Goal: Information Seeking & Learning: Understand process/instructions

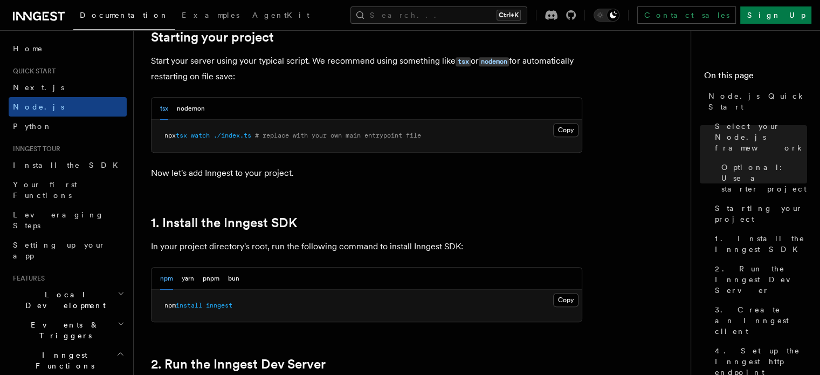
scroll to position [539, 0]
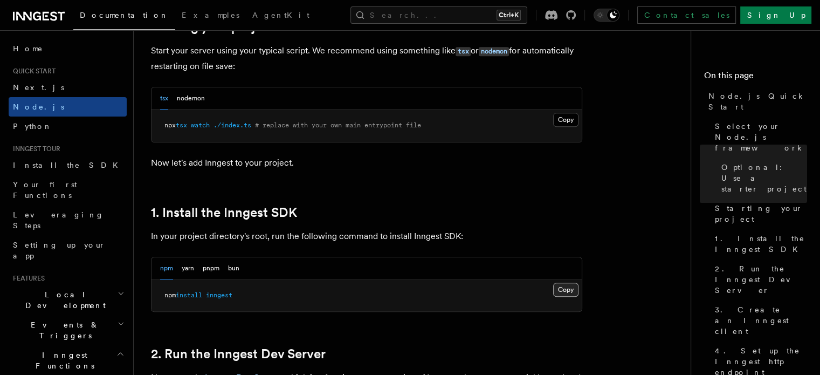
click at [571, 287] on button "Copy Copied" at bounding box center [565, 289] width 25 height 14
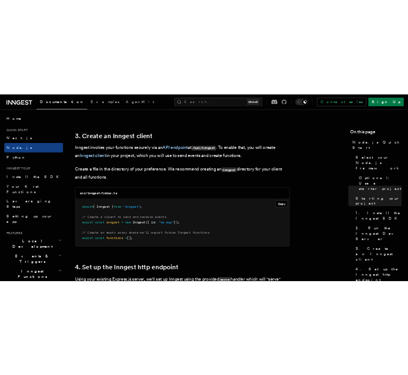
scroll to position [1348, 0]
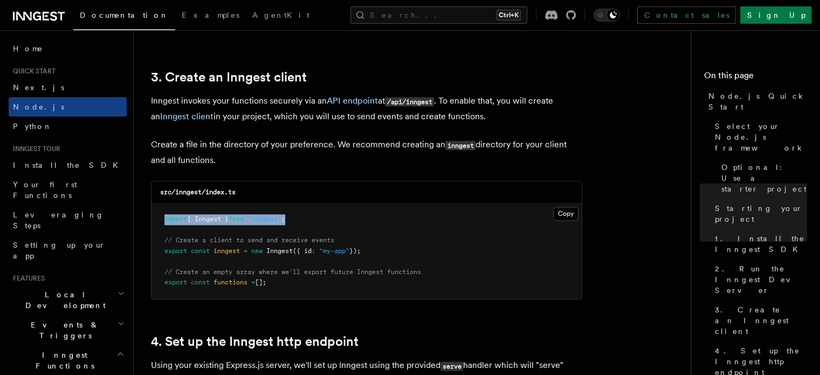
drag, startPoint x: 316, startPoint y: 218, endPoint x: 156, endPoint y: 224, distance: 160.7
click at [156, 224] on pre "import { Inngest } from "inngest" ; // Create a client to send and receive even…" at bounding box center [366, 250] width 430 height 95
copy span "import { Inngest } from "inngest" ;"
drag, startPoint x: 387, startPoint y: 251, endPoint x: 153, endPoint y: 243, distance: 234.6
click at [153, 243] on pre "import { Inngest } from "inngest" ; // Create a client to send and receive even…" at bounding box center [366, 250] width 430 height 95
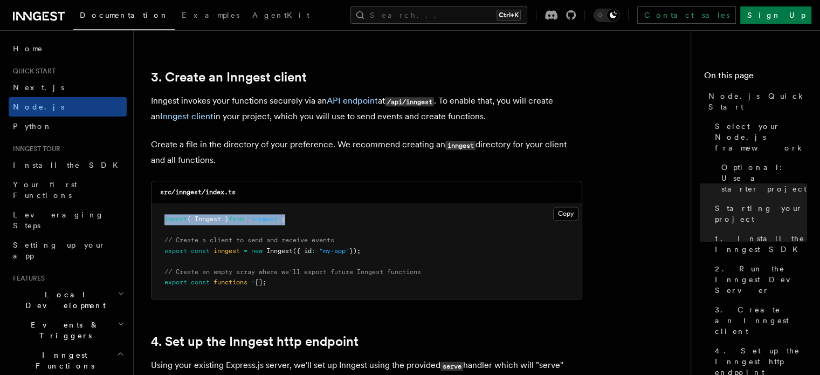
copy code "// Create a client to send and receive events export const inngest = new Innges…"
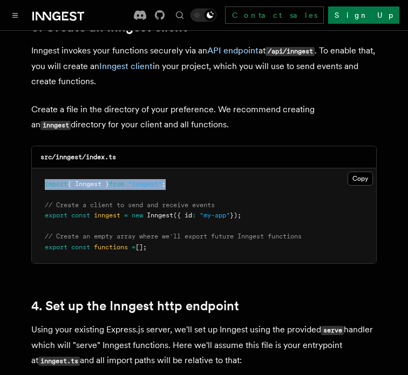
scroll to position [1402, 0]
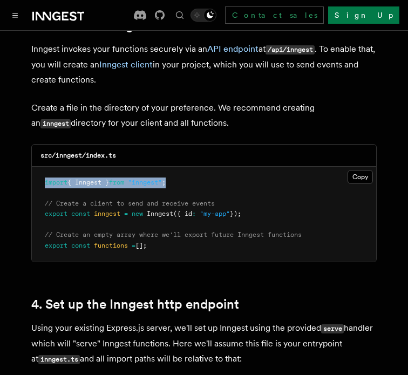
drag, startPoint x: 148, startPoint y: 220, endPoint x: 37, endPoint y: 222, distance: 110.5
click at [37, 222] on pre "import { Inngest } from "inngest" ; // Create a client to send and receive even…" at bounding box center [204, 214] width 344 height 95
copy code "// Create an empty array where we'll export future Inngest functions export con…"
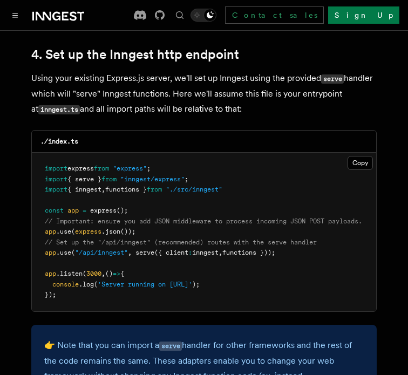
scroll to position [1671, 0]
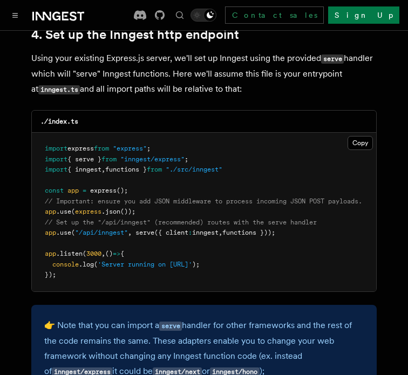
drag, startPoint x: 323, startPoint y: 219, endPoint x: 29, endPoint y: 224, distance: 294.9
copy span "app .use ( "/api/inngest" , serve ({ client : inngest , functions }));"
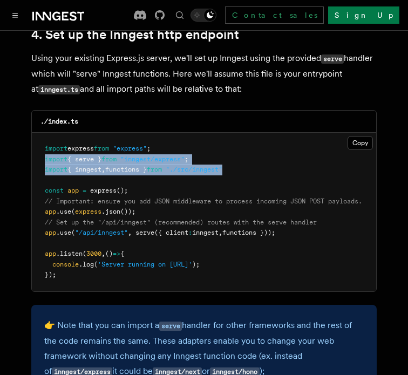
drag, startPoint x: 244, startPoint y: 157, endPoint x: 38, endPoint y: 147, distance: 206.2
click at [38, 147] on pre "import express from "express" ; import { serve } from "inngest/express" ; impor…" at bounding box center [204, 212] width 344 height 158
copy code "import { serve } from "inngest/express" ; import { inngest , functions } from "…"
click at [260, 156] on pre "import express from "express" ; import { serve } from "inngest/express" ; impor…" at bounding box center [204, 212] width 344 height 158
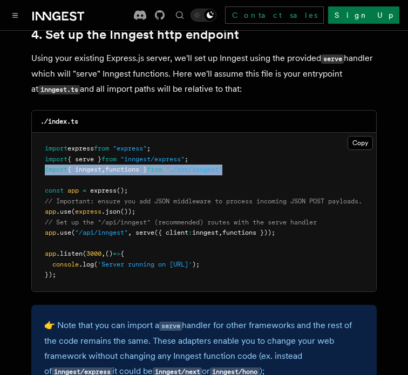
drag, startPoint x: 249, startPoint y: 155, endPoint x: 42, endPoint y: 161, distance: 207.6
click at [42, 161] on pre "import express from "express" ; import { serve } from "inngest/express" ; impor…" at bounding box center [204, 212] width 344 height 158
copy span "import { inngest , functions } from "./src/inngest""
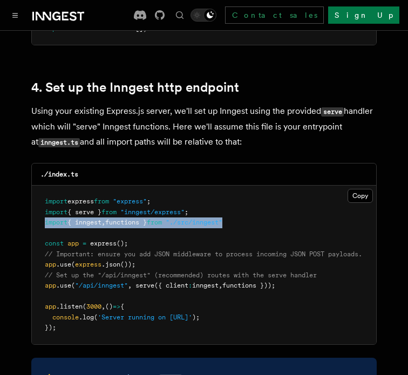
scroll to position [1617, 0]
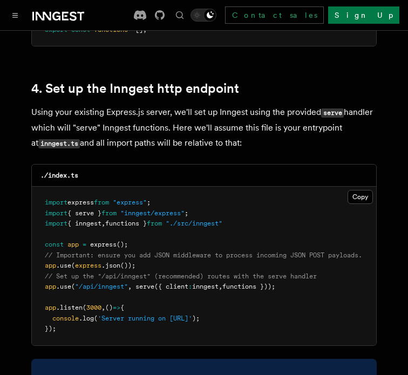
click at [229, 199] on pre "import express from "express" ; import { serve } from "inngest/express" ; impor…" at bounding box center [204, 266] width 344 height 158
drag, startPoint x: 223, startPoint y: 195, endPoint x: 399, endPoint y: 161, distance: 179.6
click at [143, 201] on pre "import express from "express" ; import { serve } from "inngest/express" ; impor…" at bounding box center [204, 266] width 344 height 158
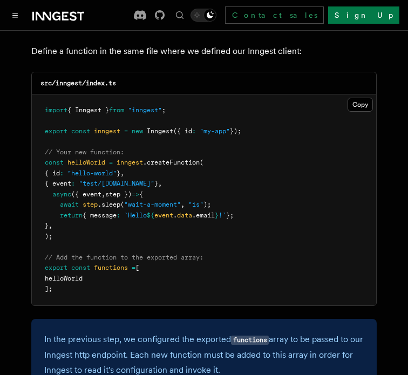
scroll to position [2210, 0]
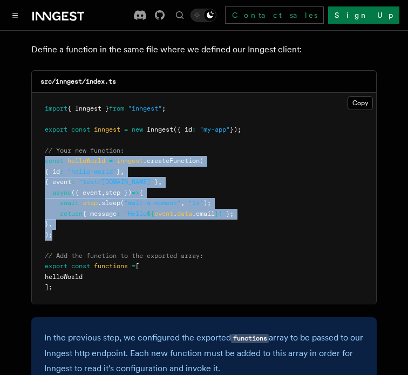
drag, startPoint x: 64, startPoint y: 215, endPoint x: 36, endPoint y: 145, distance: 75.5
click at [34, 146] on pre "import { Inngest } from "inngest" ; export const inngest = new Inngest ({ id : …" at bounding box center [204, 198] width 344 height 211
copy code "const helloWorld = inngest .createFunction ( { id : "hello-world" } , { event :…"
